Goal: Information Seeking & Learning: Learn about a topic

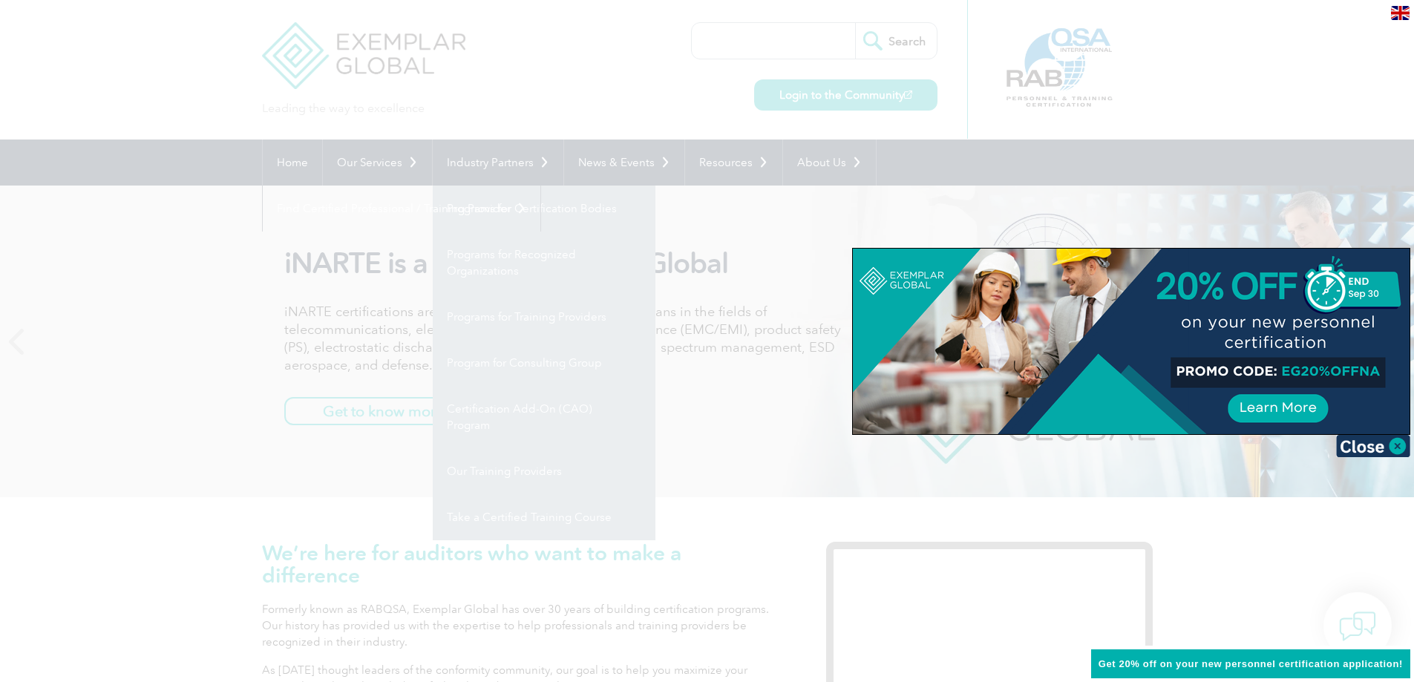
click at [969, 163] on div at bounding box center [707, 341] width 1414 height 682
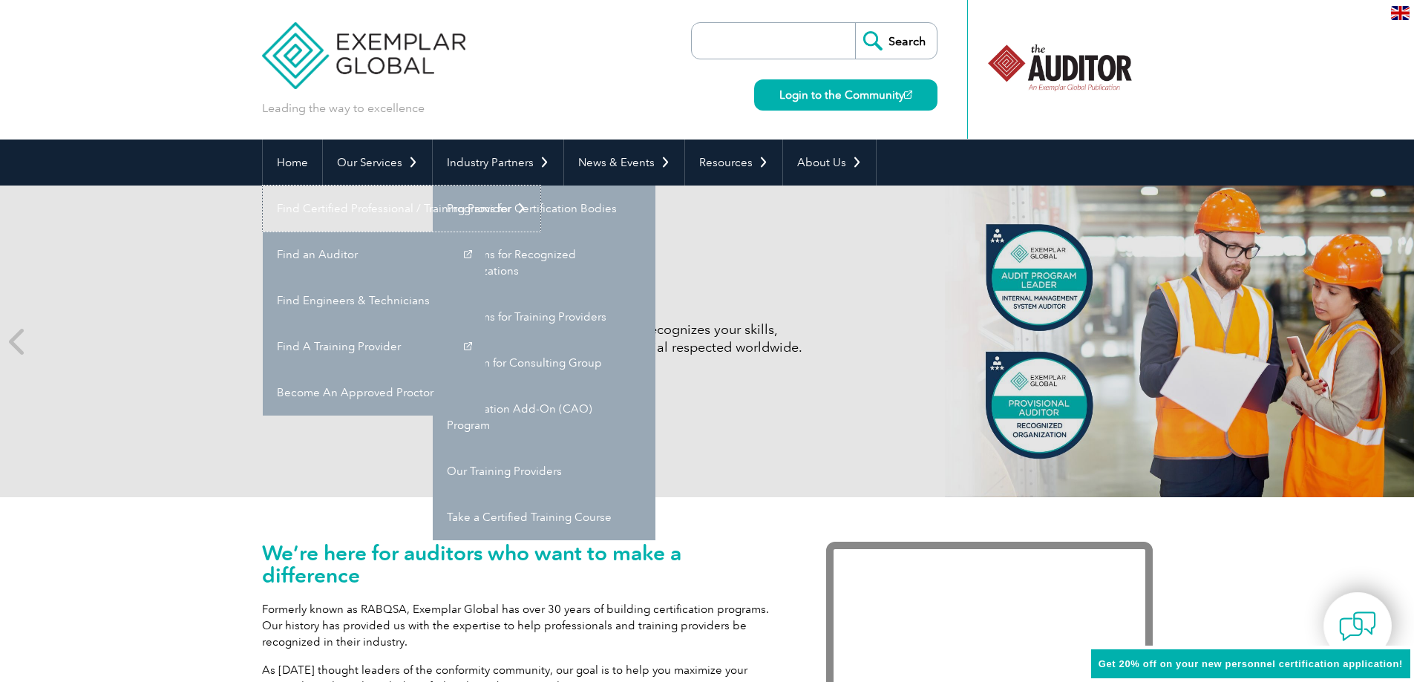
click at [540, 186] on link "Find Certified Professional / Training Provider" at bounding box center [402, 209] width 278 height 46
click at [485, 232] on link "Find an Auditor" at bounding box center [374, 255] width 223 height 46
click at [814, 447] on div "Internal Auditor Certification Discover how our redesigned Internal Auditor Cer…" at bounding box center [707, 342] width 890 height 312
click at [732, 249] on div "Internal Auditor Certification Discover how our redesigned Internal Auditor Cer…" at bounding box center [707, 342] width 890 height 312
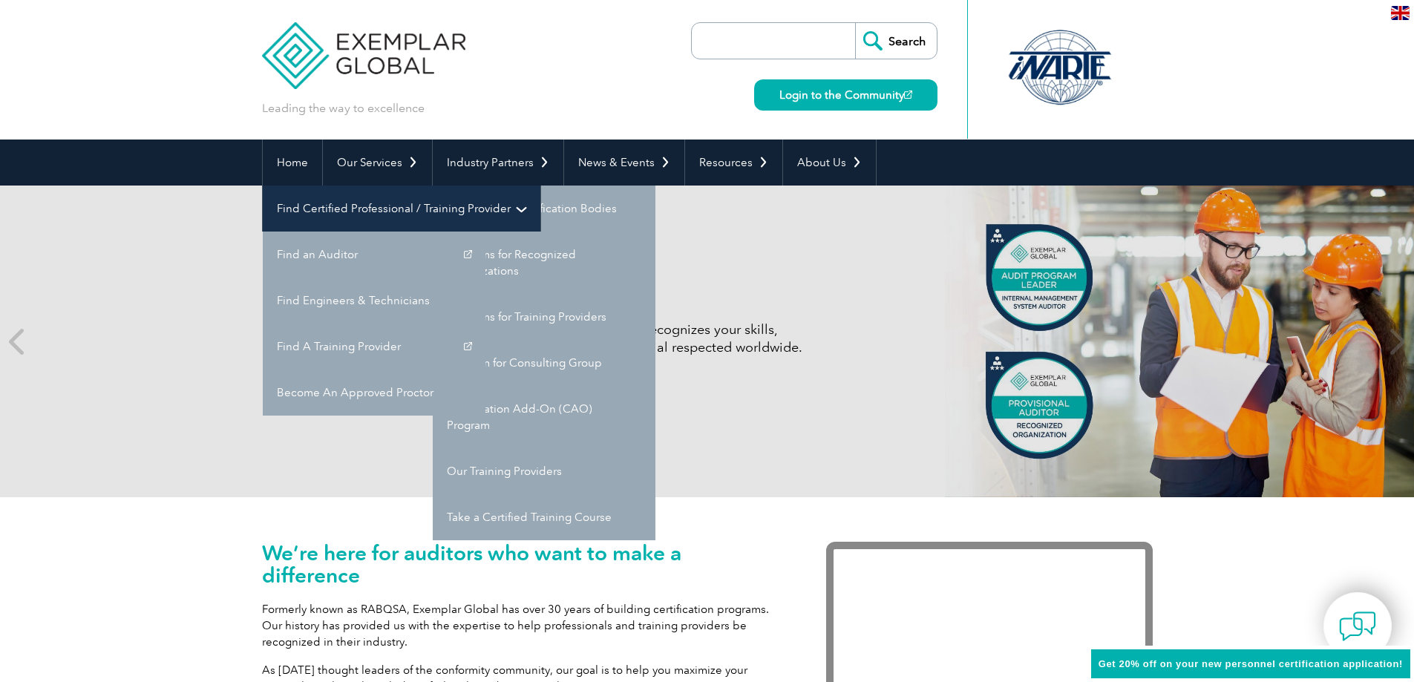
click at [540, 186] on link "Find Certified Professional / Training Provider" at bounding box center [402, 209] width 278 height 46
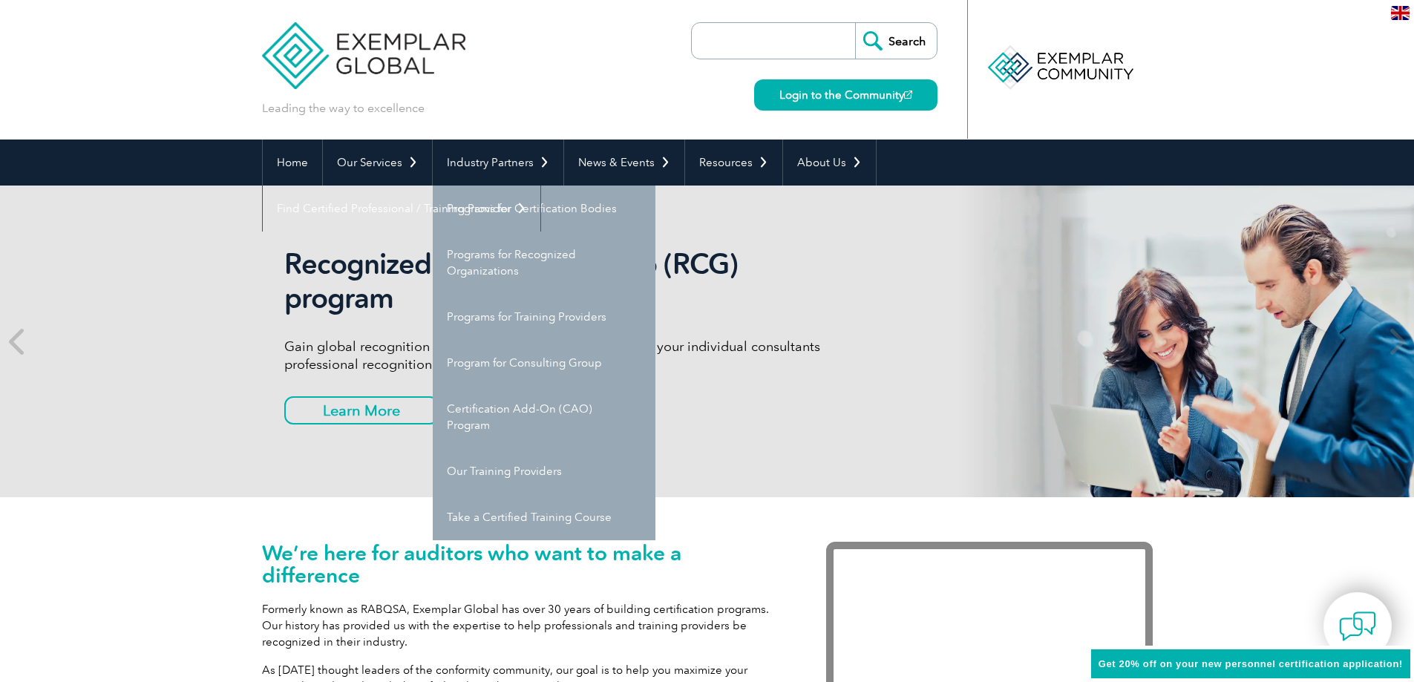
click at [770, 472] on div "Recognized Consulting Group (RCG) program Gain global recognition in the compli…" at bounding box center [707, 342] width 890 height 312
